Goal: Task Accomplishment & Management: Manage account settings

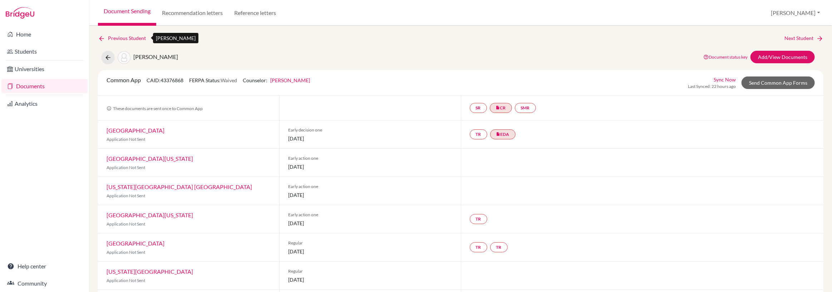
click at [123, 39] on link "Previous Student" at bounding box center [125, 38] width 54 height 8
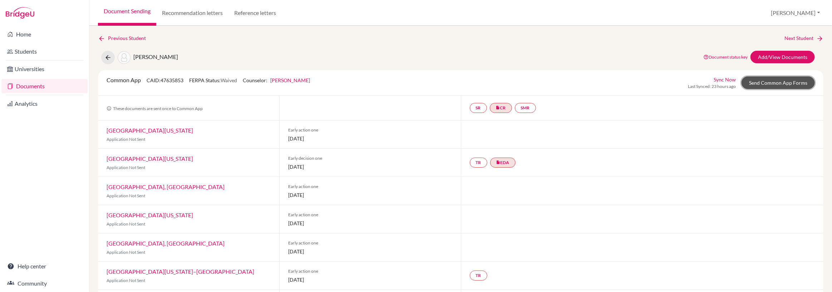
click at [788, 82] on link "Send Common App Forms" at bounding box center [778, 83] width 73 height 13
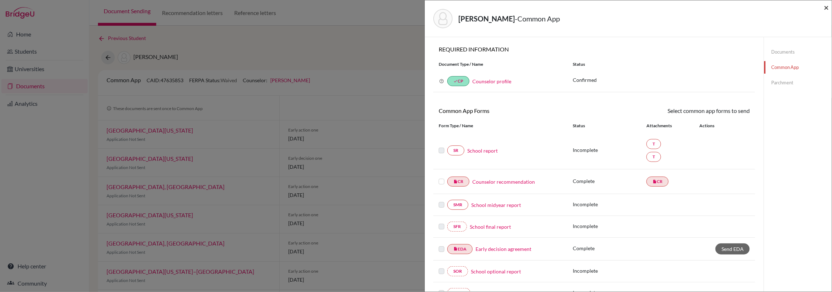
click at [826, 9] on span "×" at bounding box center [826, 7] width 5 height 10
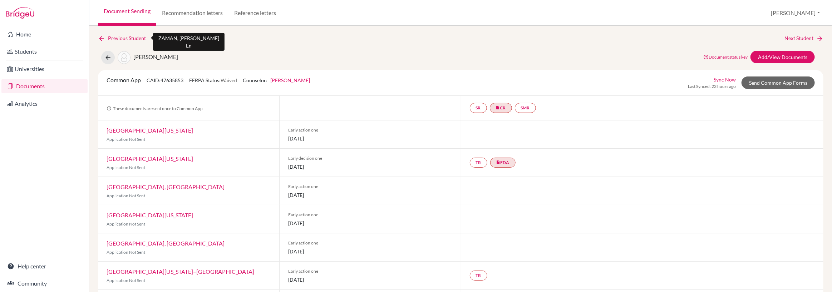
click at [112, 36] on link "Previous Student" at bounding box center [125, 38] width 54 height 8
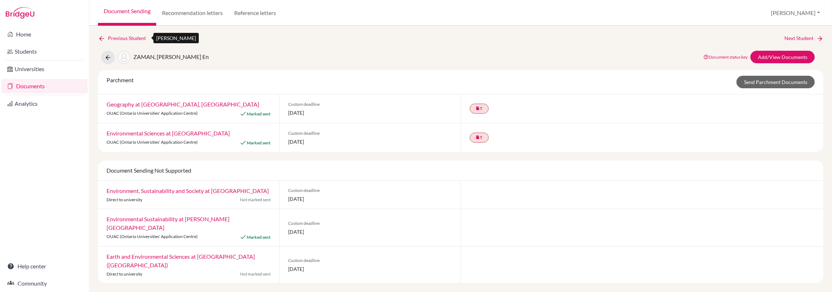
click at [112, 36] on link "Previous Student" at bounding box center [125, 38] width 54 height 8
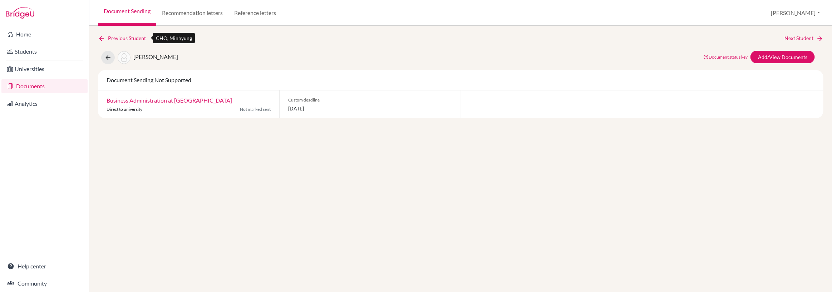
click at [112, 36] on link "Previous Student" at bounding box center [125, 38] width 54 height 8
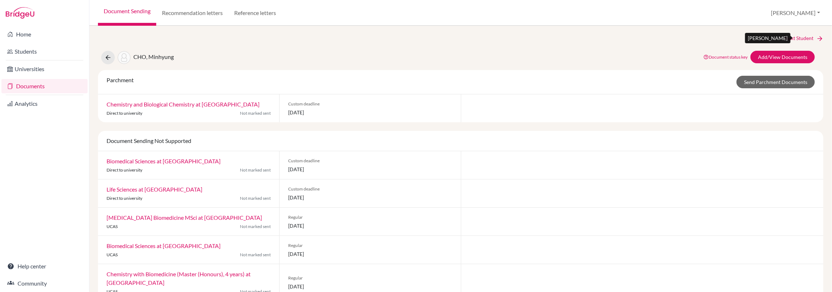
click at [803, 39] on link "Next Student" at bounding box center [804, 38] width 39 height 8
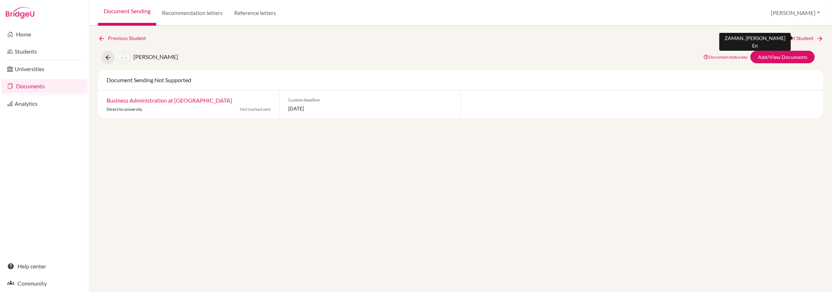
click at [803, 39] on link "Next Student" at bounding box center [804, 38] width 39 height 8
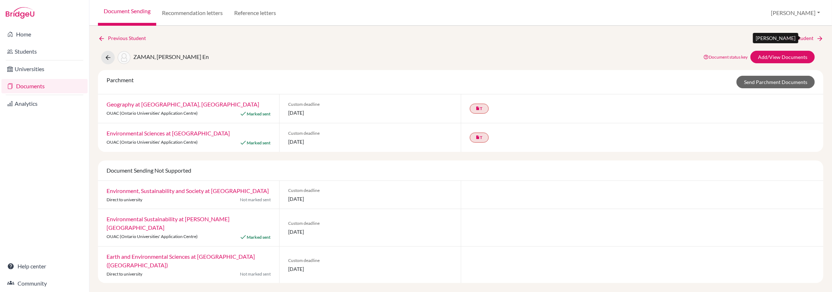
click at [803, 39] on link "Next Student" at bounding box center [804, 38] width 39 height 8
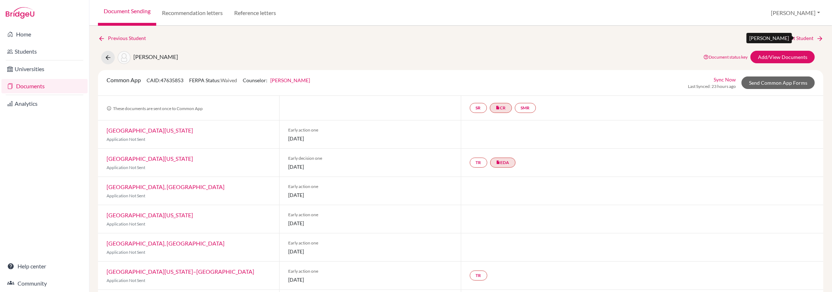
click at [803, 39] on link "Next Student" at bounding box center [804, 38] width 39 height 8
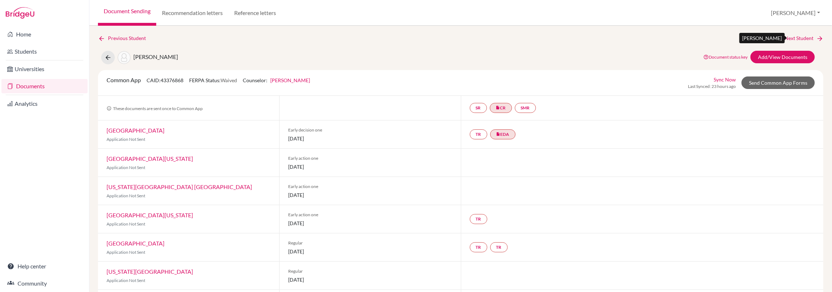
click at [789, 36] on link "Next Student" at bounding box center [804, 38] width 39 height 8
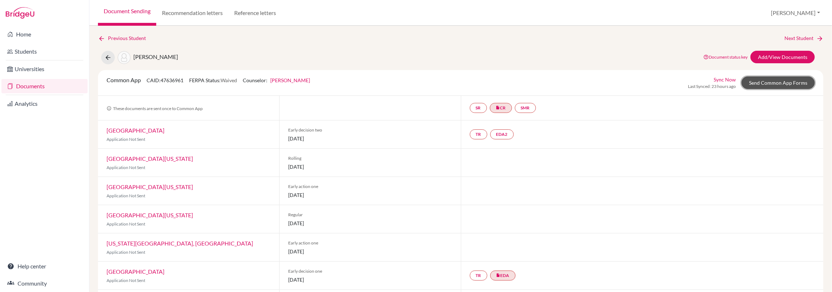
click at [781, 84] on link "Send Common App Forms" at bounding box center [778, 83] width 73 height 13
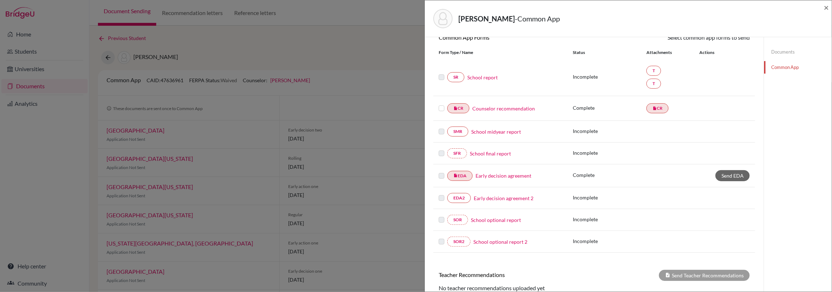
scroll to position [154, 0]
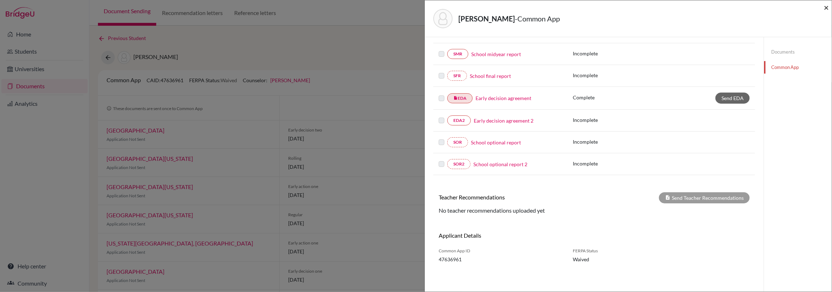
click at [827, 8] on span "×" at bounding box center [826, 7] width 5 height 10
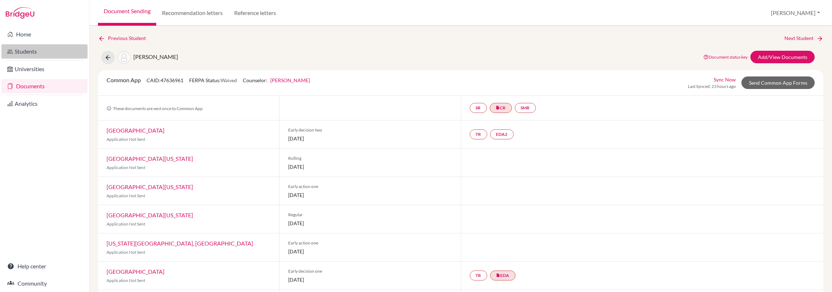
click at [29, 52] on link "Students" at bounding box center [44, 51] width 86 height 14
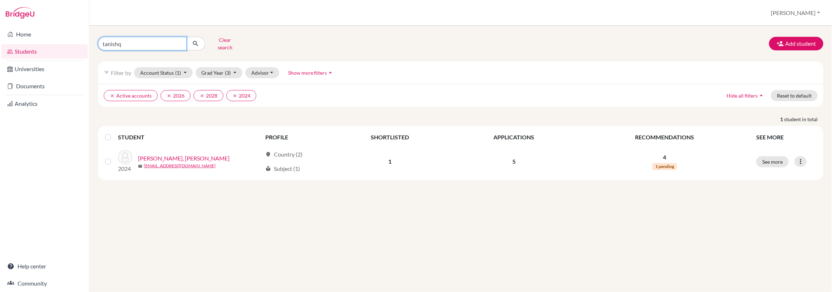
click at [128, 42] on input "tanishq" at bounding box center [142, 44] width 89 height 14
type input "t"
type input "[PERSON_NAME]"
click at [197, 41] on icon "submit" at bounding box center [195, 43] width 7 height 7
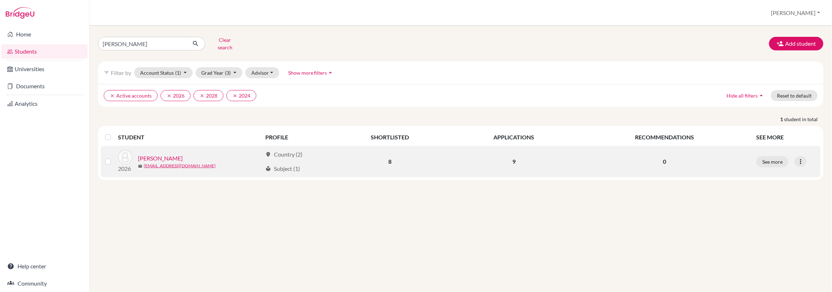
click at [163, 155] on link "SHARMA, Aryan" at bounding box center [160, 158] width 45 height 9
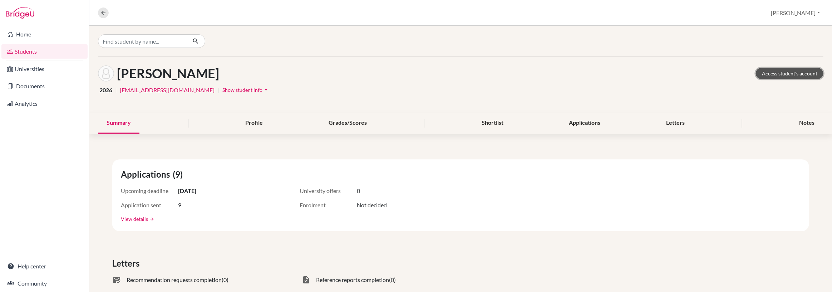
click at [787, 75] on link "Access student's account" at bounding box center [790, 73] width 68 height 11
click at [28, 85] on link "Documents" at bounding box center [44, 86] width 86 height 14
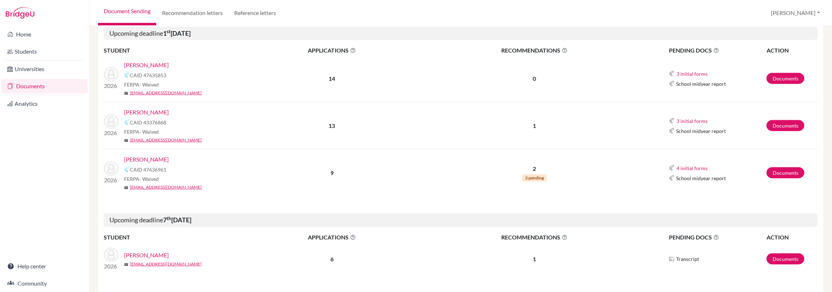
scroll to position [366, 0]
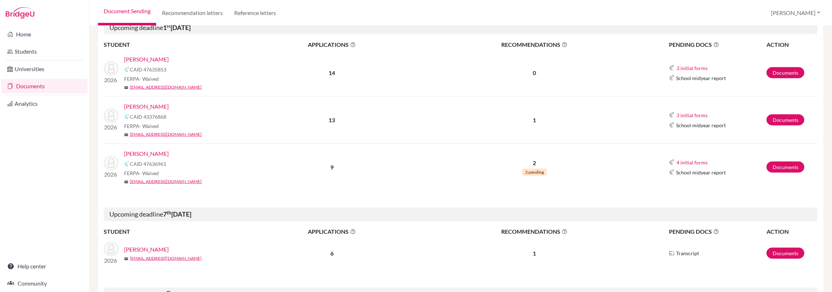
click at [152, 108] on link "GOEL, Ishaan" at bounding box center [146, 106] width 45 height 9
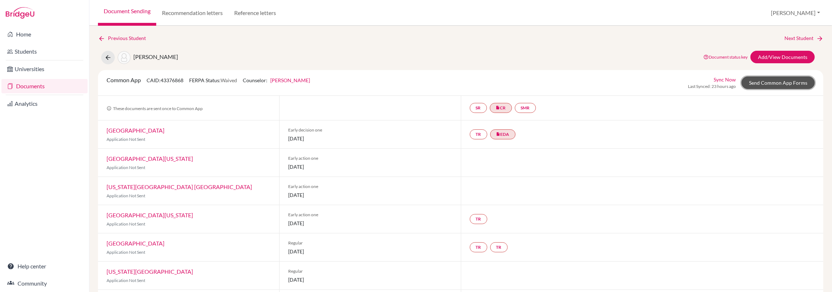
click at [785, 86] on link "Send Common App Forms" at bounding box center [778, 83] width 73 height 13
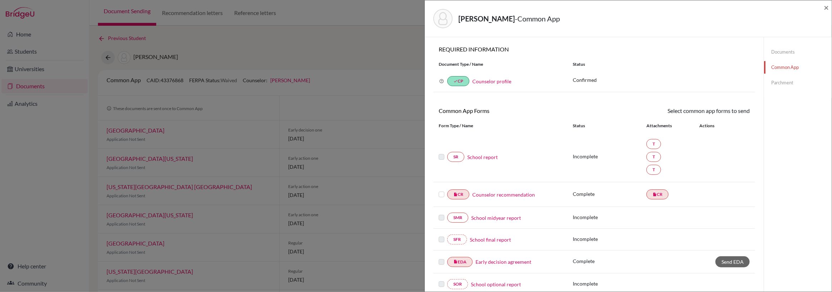
scroll to position [172, 0]
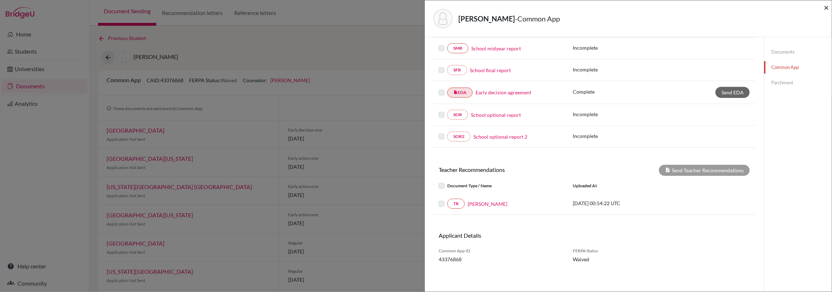
click at [825, 6] on span "×" at bounding box center [826, 7] width 5 height 10
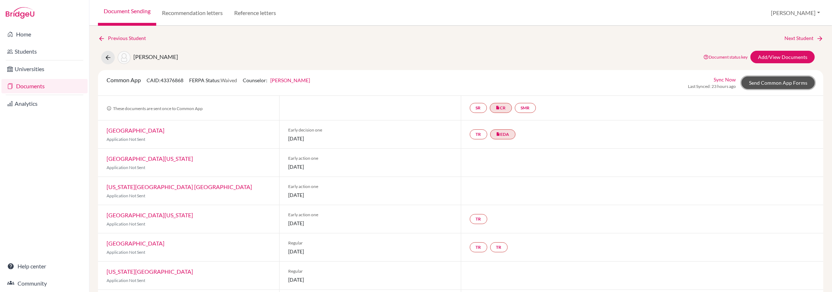
click at [767, 84] on link "Send Common App Forms" at bounding box center [778, 83] width 73 height 13
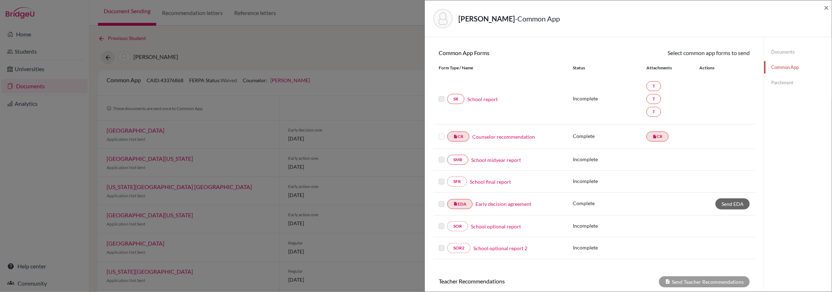
scroll to position [59, 0]
click at [827, 7] on span "×" at bounding box center [826, 7] width 5 height 10
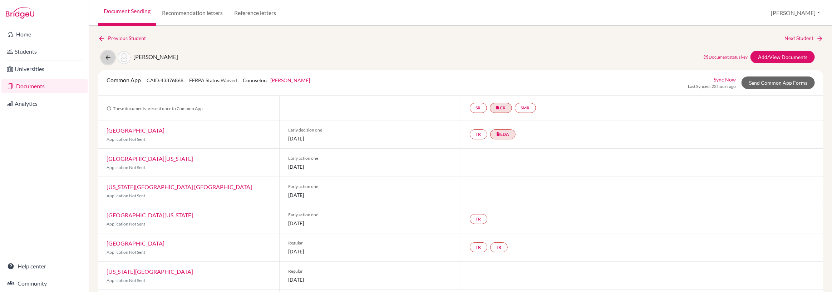
click at [107, 57] on icon at bounding box center [107, 57] width 7 height 7
